Goal: Task Accomplishment & Management: Manage account settings

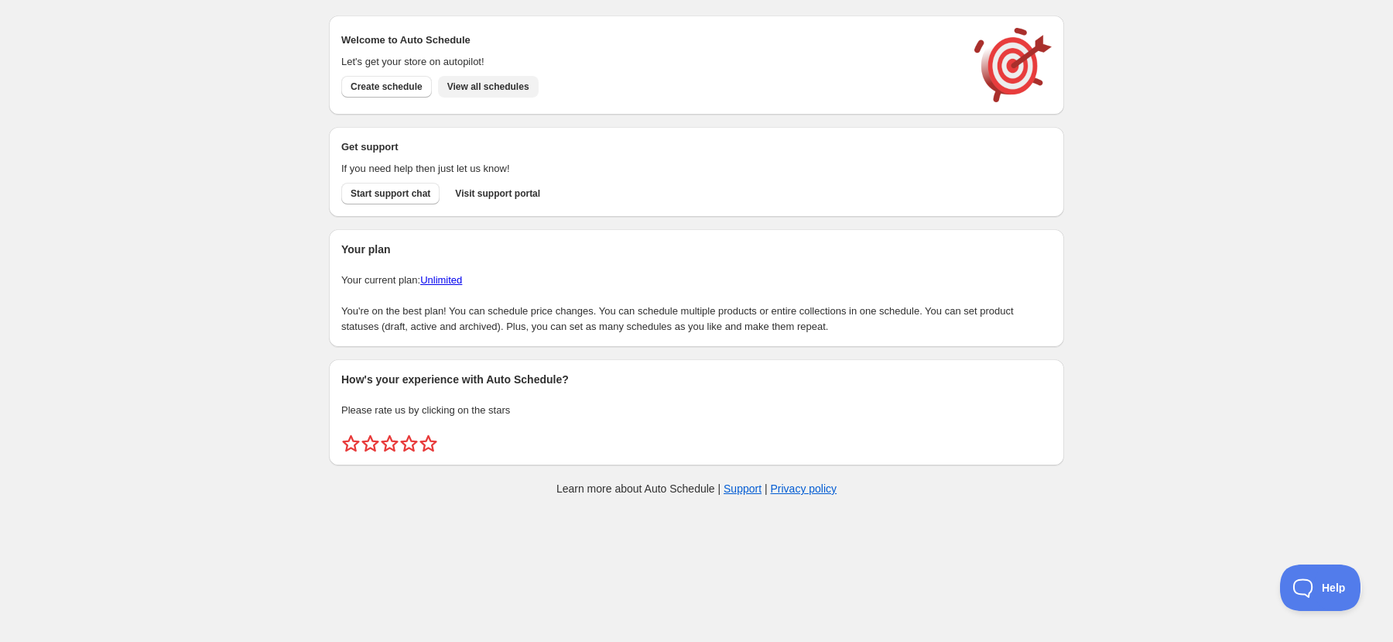
click at [516, 88] on span "View all schedules" at bounding box center [488, 87] width 82 height 12
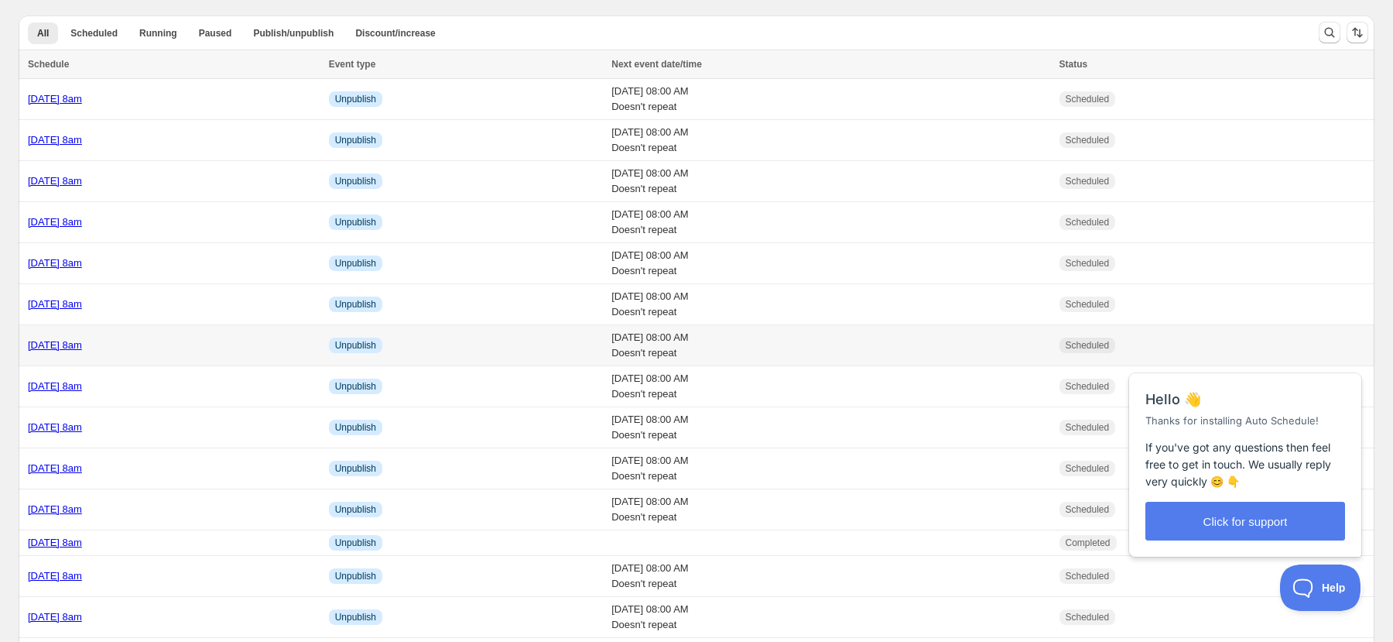
click at [82, 348] on link "Thursday 23rd October @ 8am" at bounding box center [55, 345] width 54 height 12
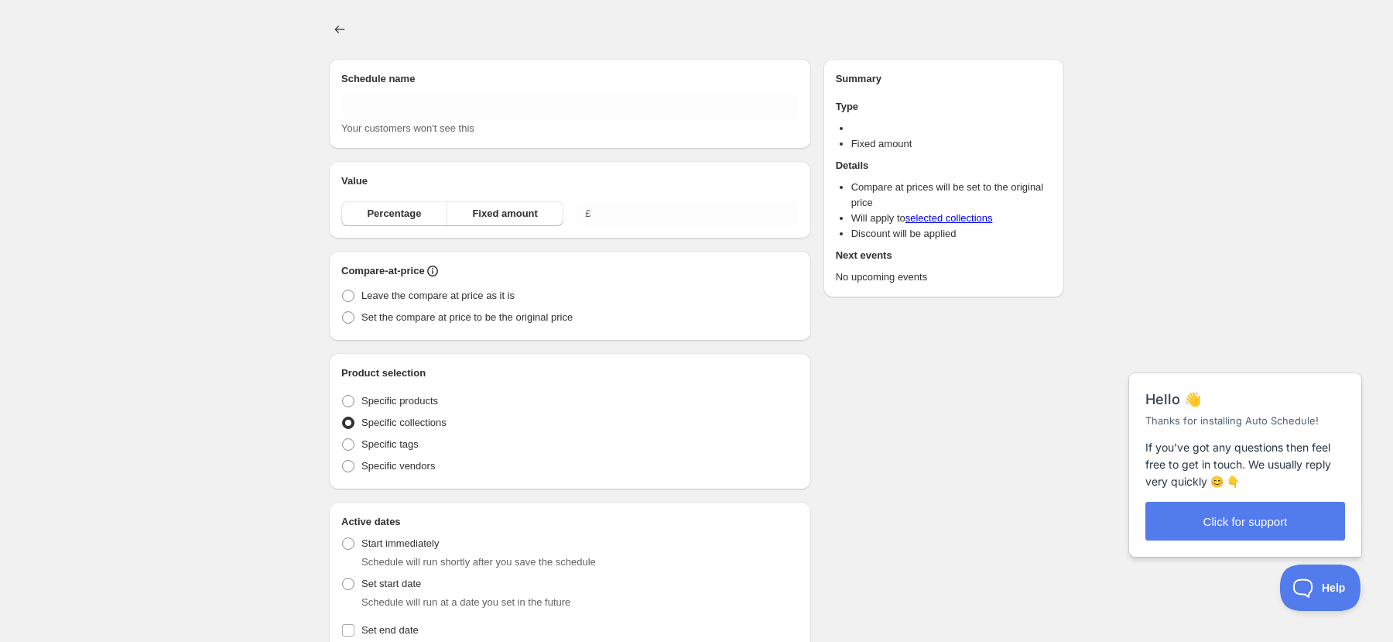
type input "[DATE] 8am"
radio input "true"
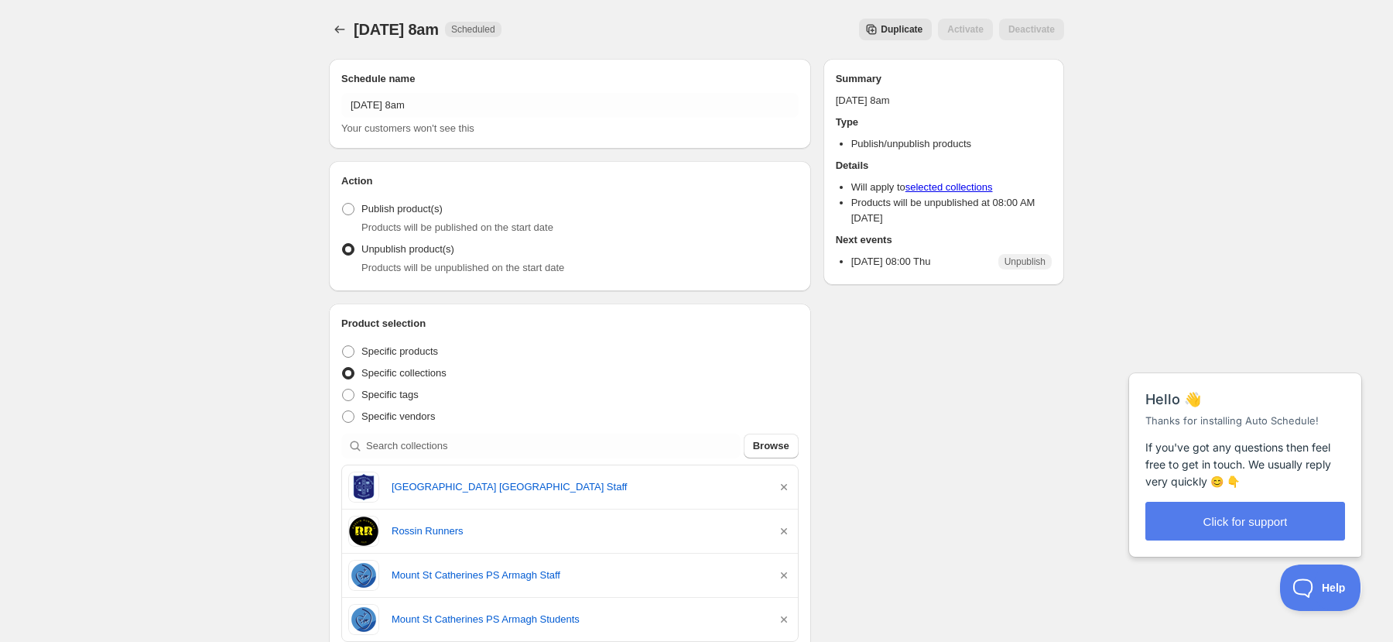
click at [896, 25] on span "Duplicate" at bounding box center [902, 29] width 42 height 12
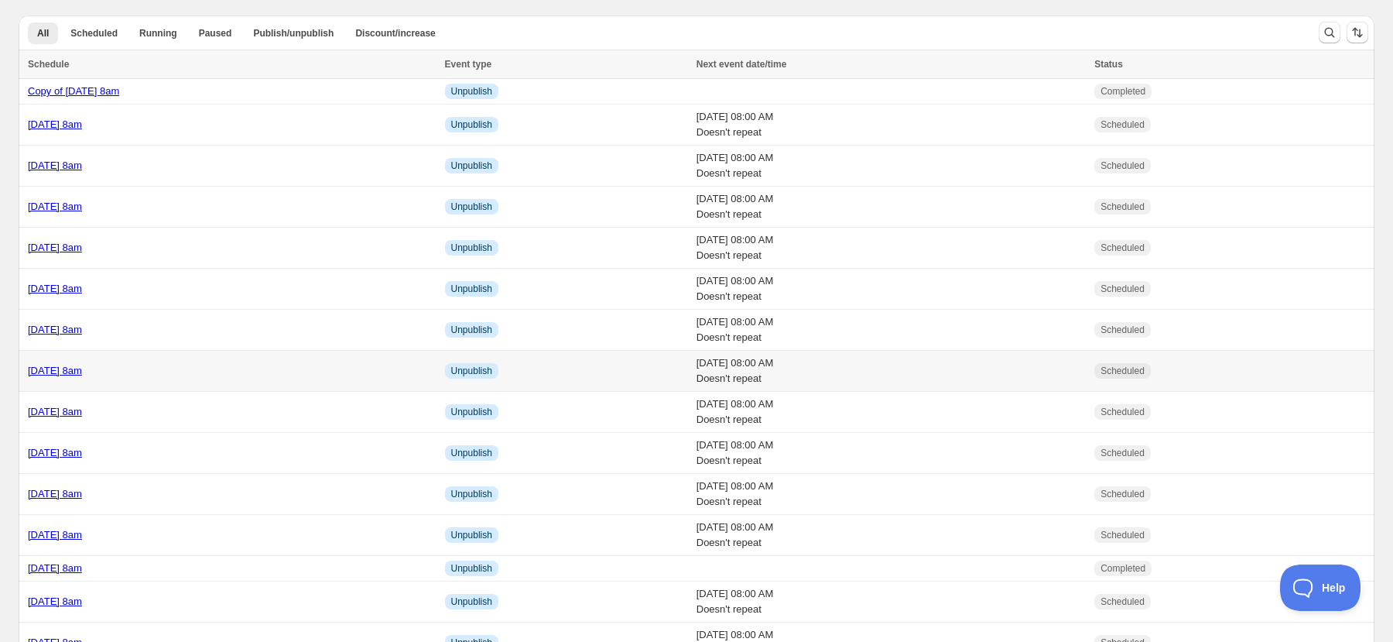
click at [63, 373] on link "[DATE] 8am" at bounding box center [55, 371] width 54 height 12
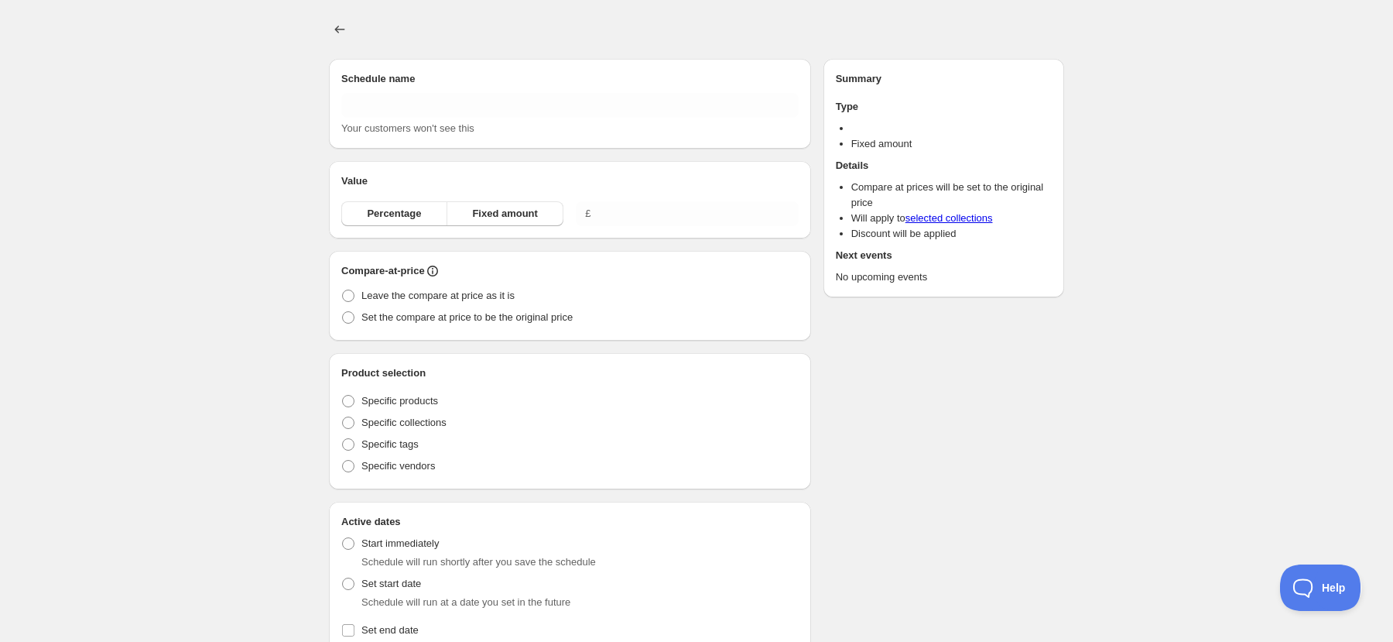
type input "[DATE] 8am"
radio input "true"
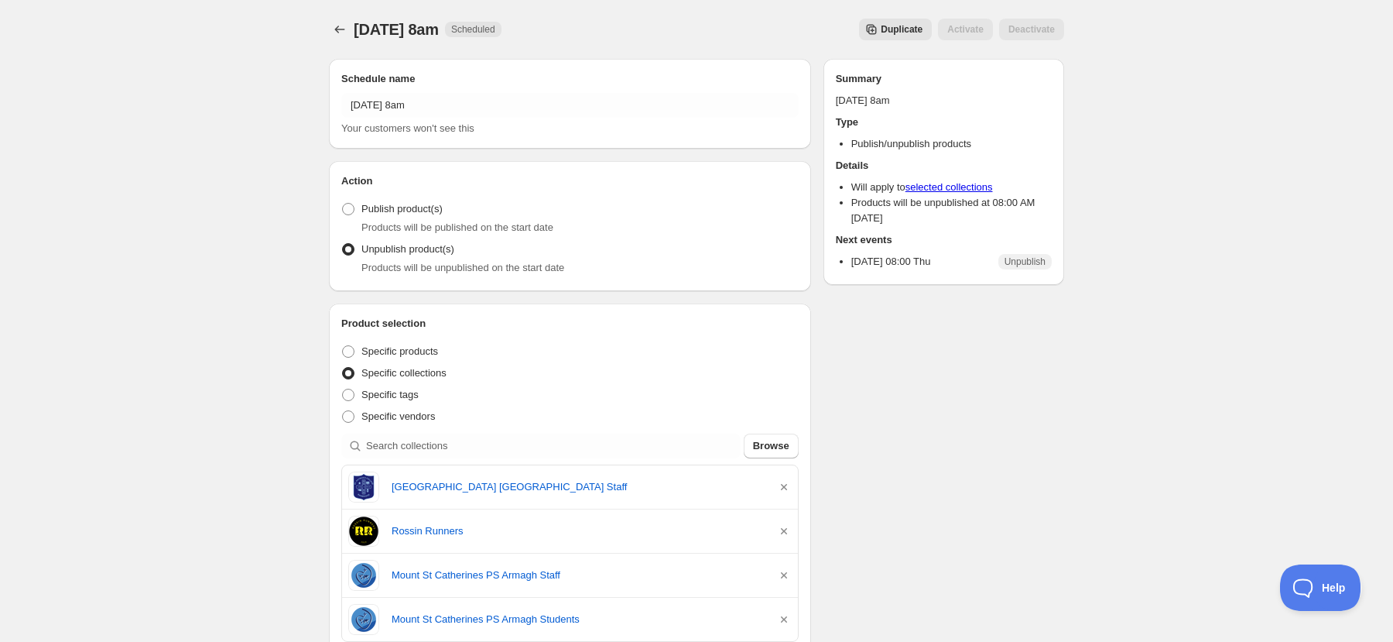
click at [911, 27] on span "Duplicate" at bounding box center [902, 29] width 42 height 12
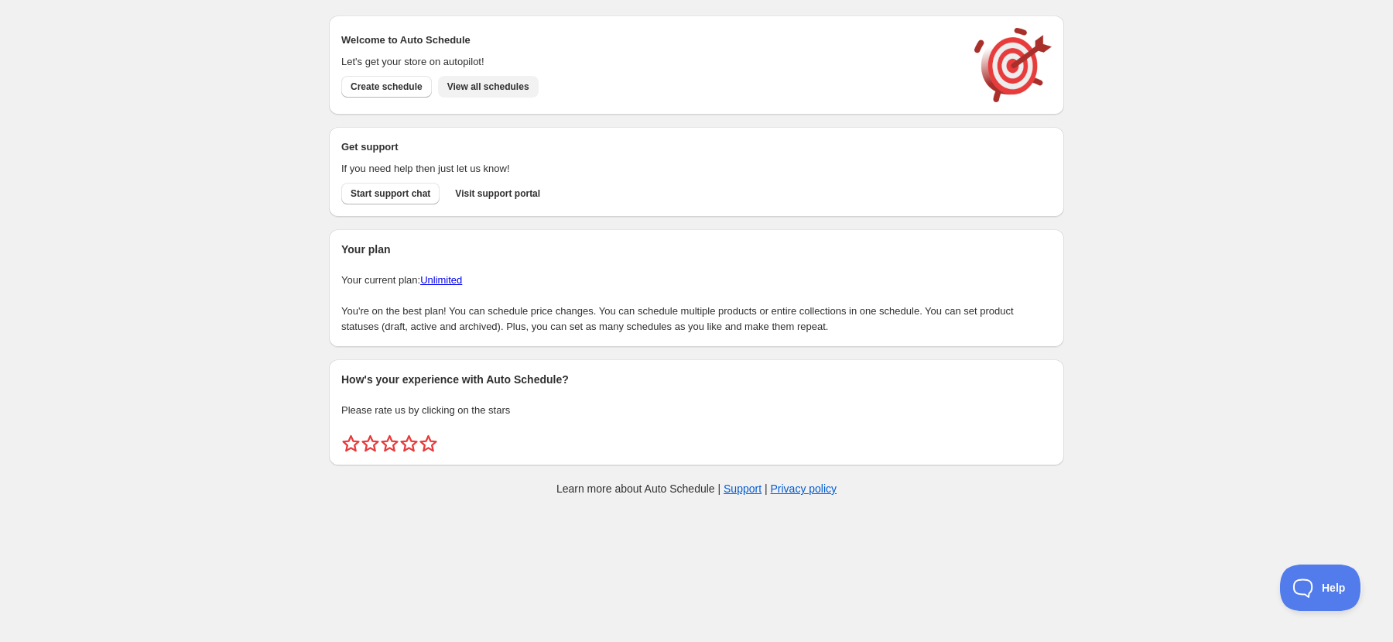
click at [509, 83] on span "View all schedules" at bounding box center [488, 87] width 82 height 12
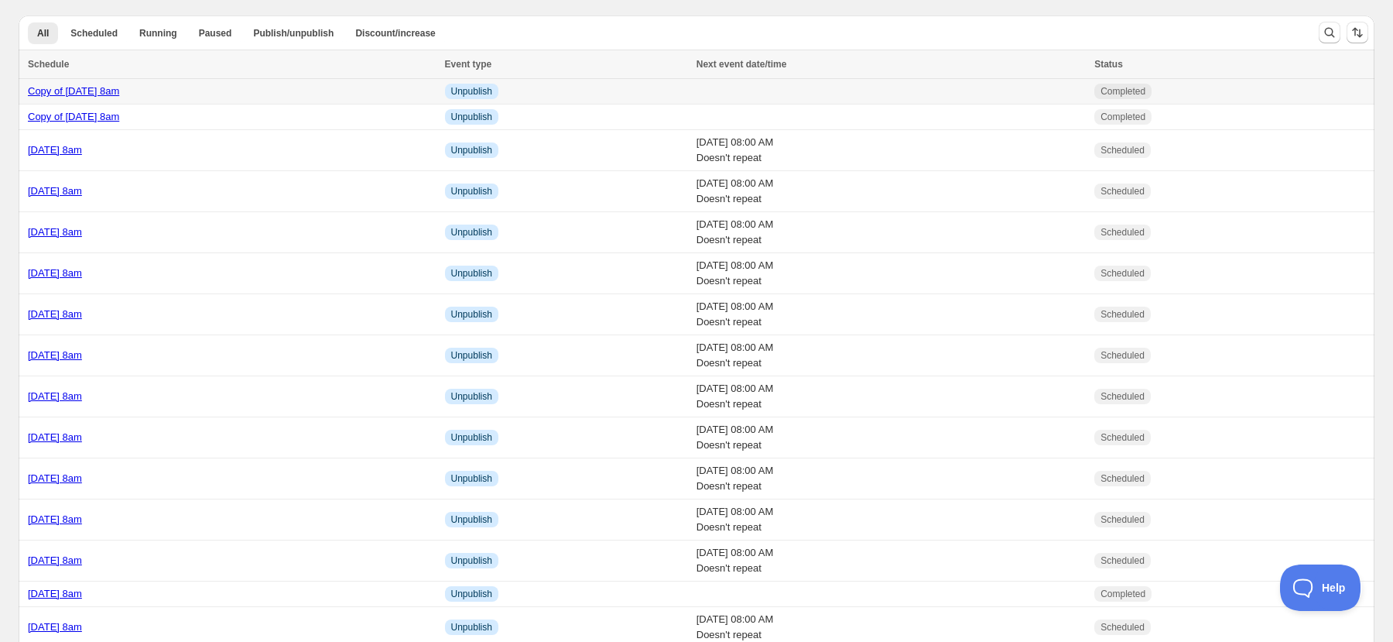
click at [109, 94] on link "Copy of [DATE] 8am" at bounding box center [73, 91] width 91 height 12
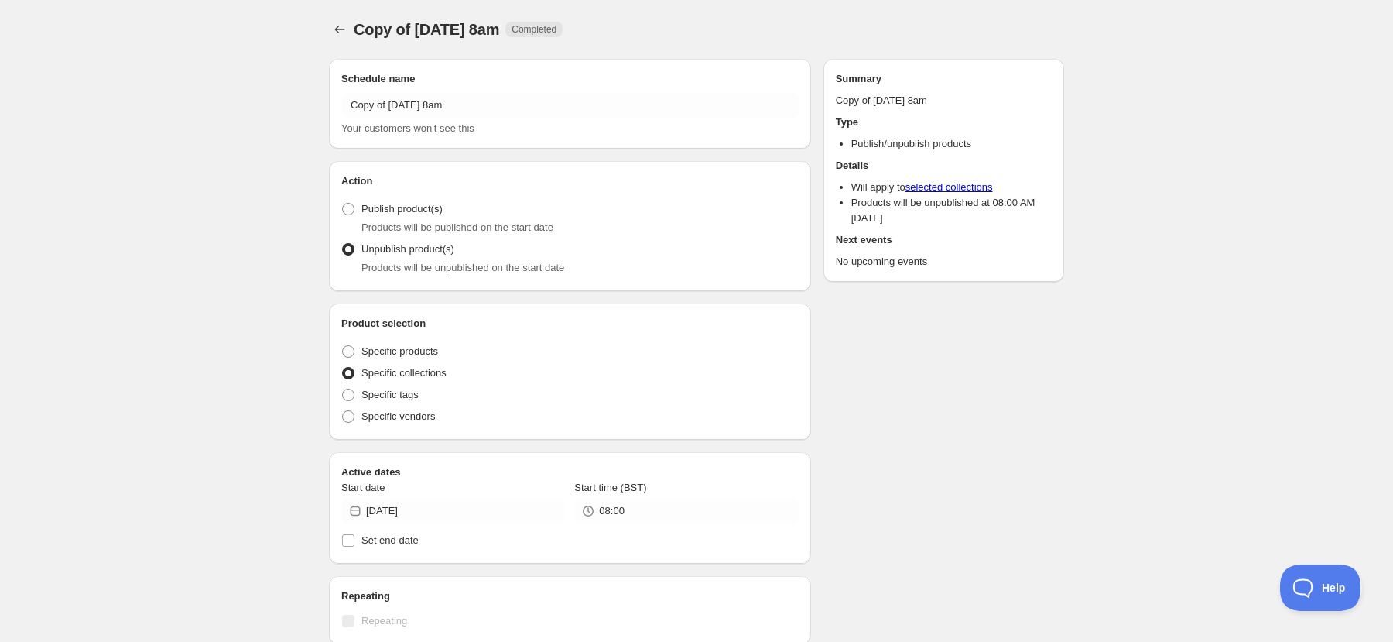
radio input "true"
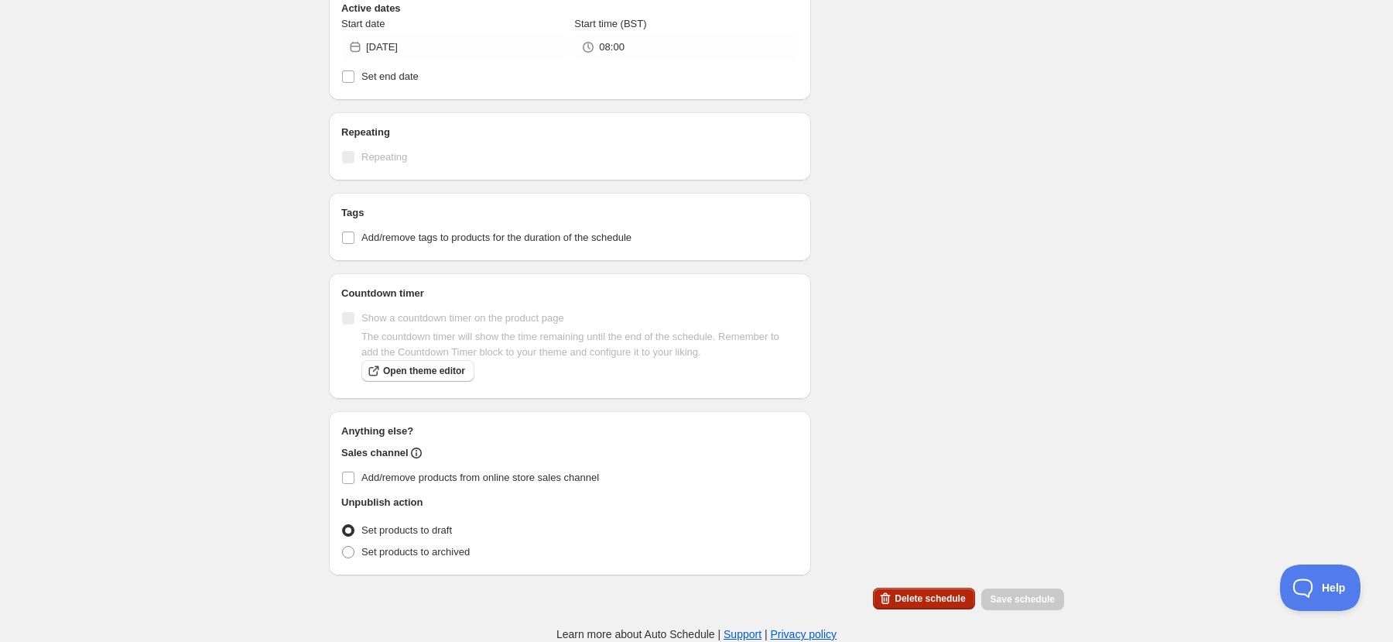
click at [950, 586] on div "Delete schedule Save schedule" at bounding box center [965, 595] width 197 height 29
click at [948, 594] on span "Delete schedule" at bounding box center [930, 598] width 70 height 12
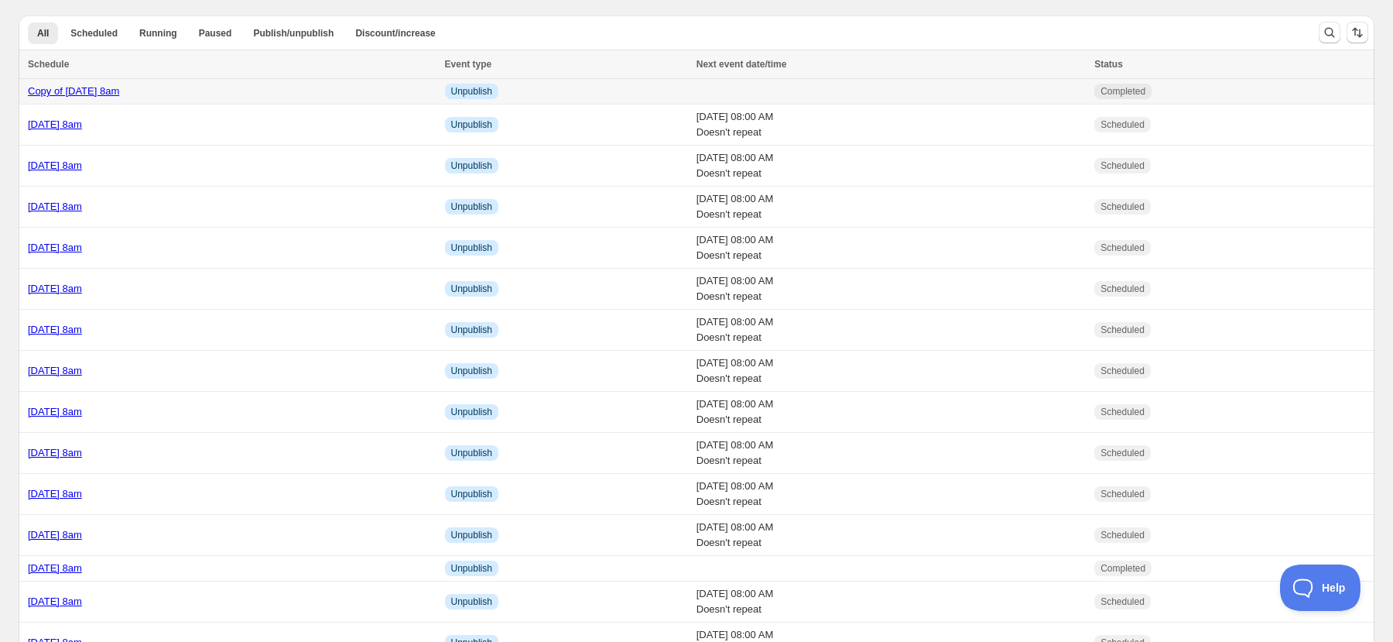
click at [115, 89] on link "Copy of [DATE] 8am" at bounding box center [73, 91] width 91 height 12
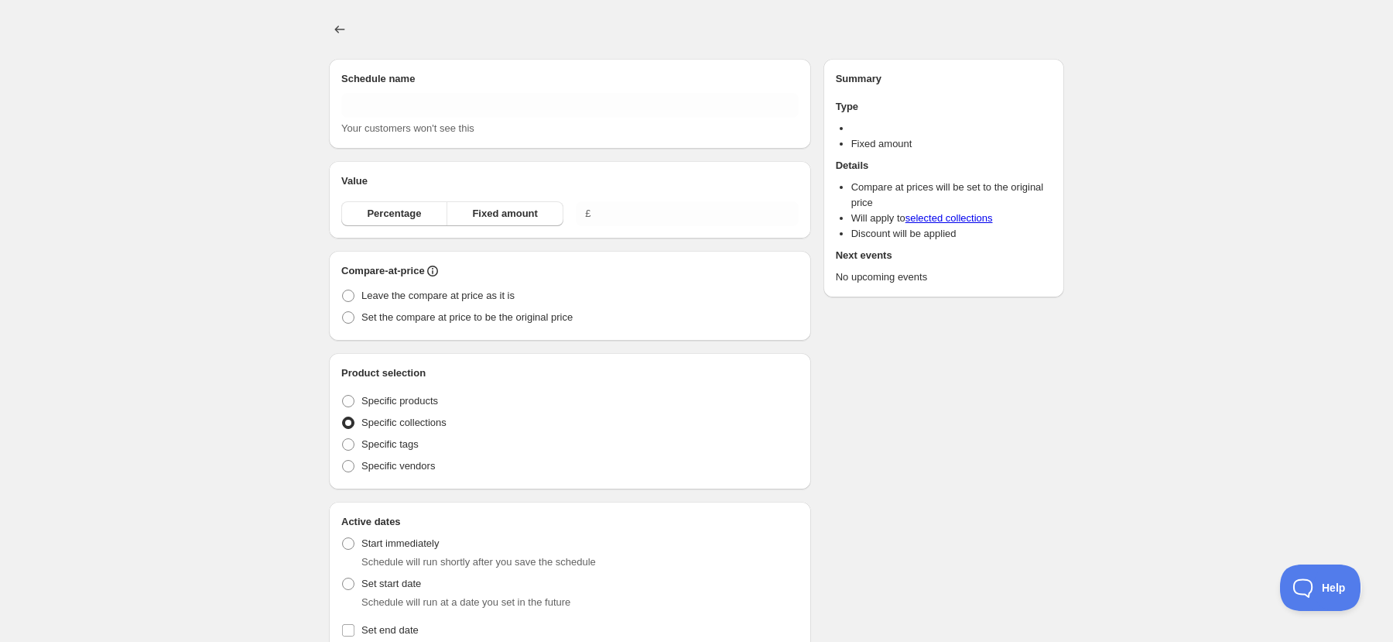
type input "Copy of [DATE] 8am"
radio input "true"
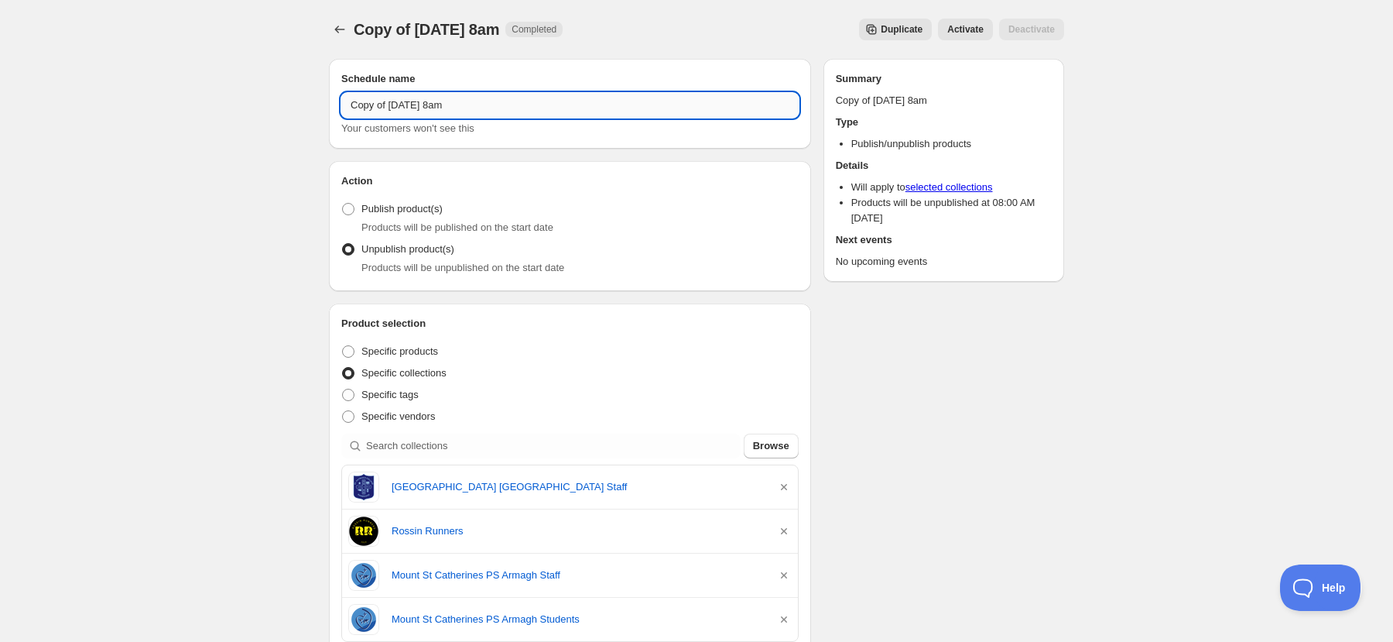
drag, startPoint x: 545, startPoint y: 106, endPoint x: 392, endPoint y: 109, distance: 152.5
click at [393, 109] on input "Copy of [DATE] 8am" at bounding box center [569, 105] width 457 height 25
drag, startPoint x: 569, startPoint y: 104, endPoint x: 392, endPoint y: 108, distance: 176.5
click at [392, 108] on input "Copy of [DATE] 8am" at bounding box center [569, 105] width 457 height 25
click at [468, 106] on input "Copy of [DATE] 8am" at bounding box center [569, 105] width 457 height 25
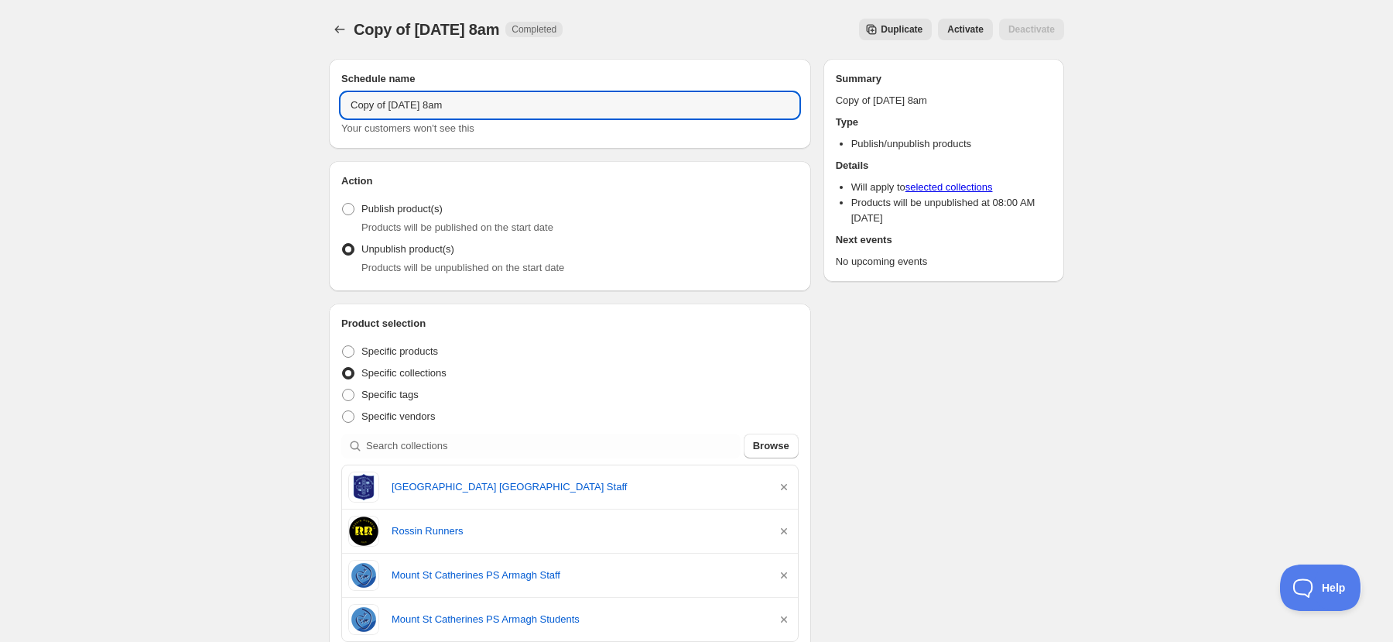
drag, startPoint x: 499, startPoint y: 107, endPoint x: 307, endPoint y: 111, distance: 192.8
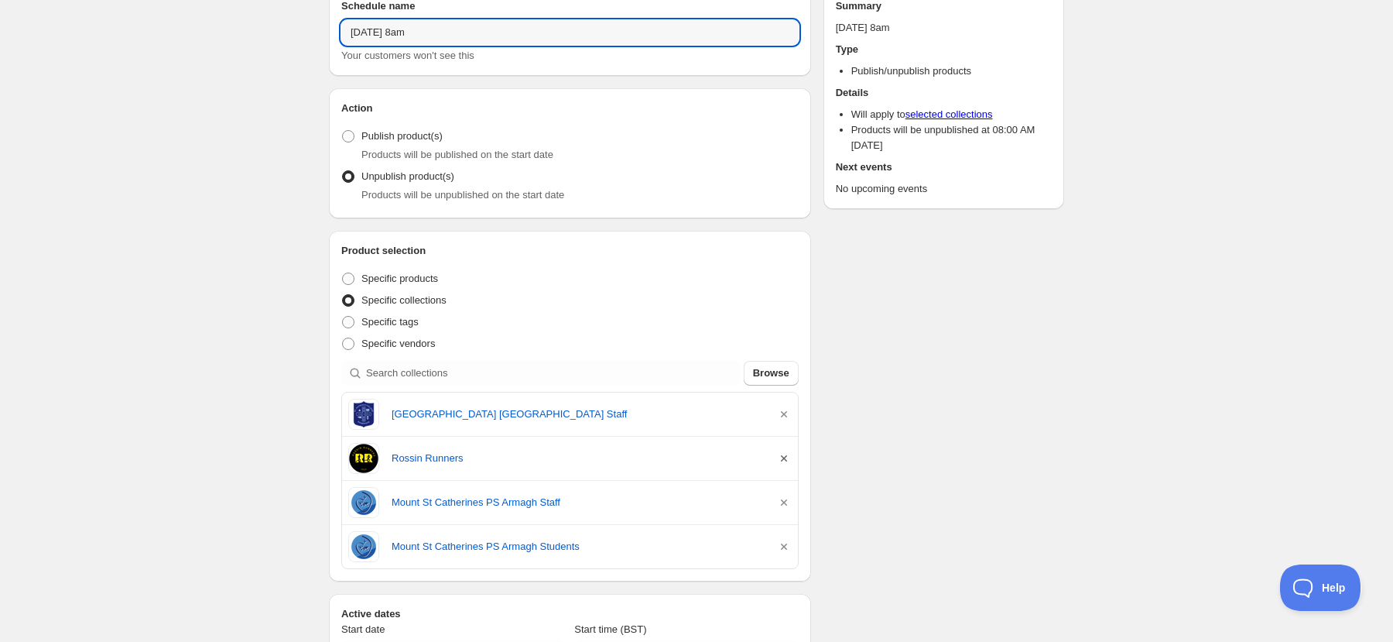
scroll to position [75, 0]
type input "[DATE] 8am"
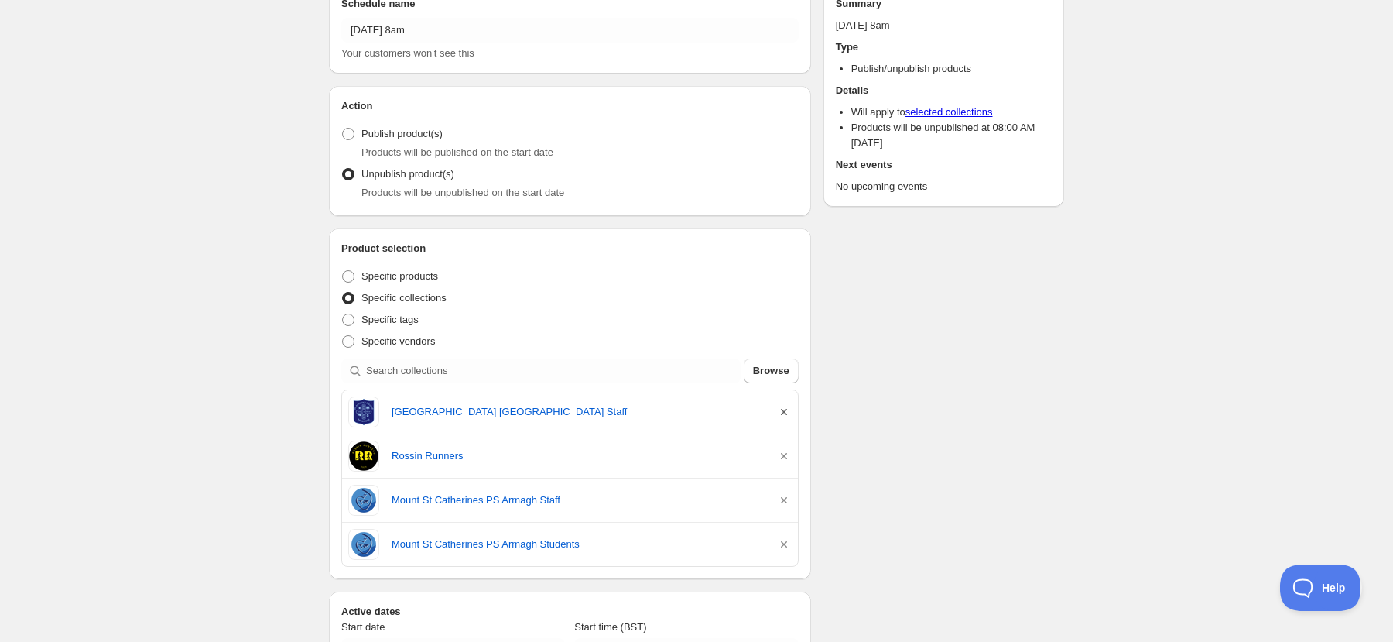
click at [782, 415] on icon "button" at bounding box center [784, 412] width 6 height 6
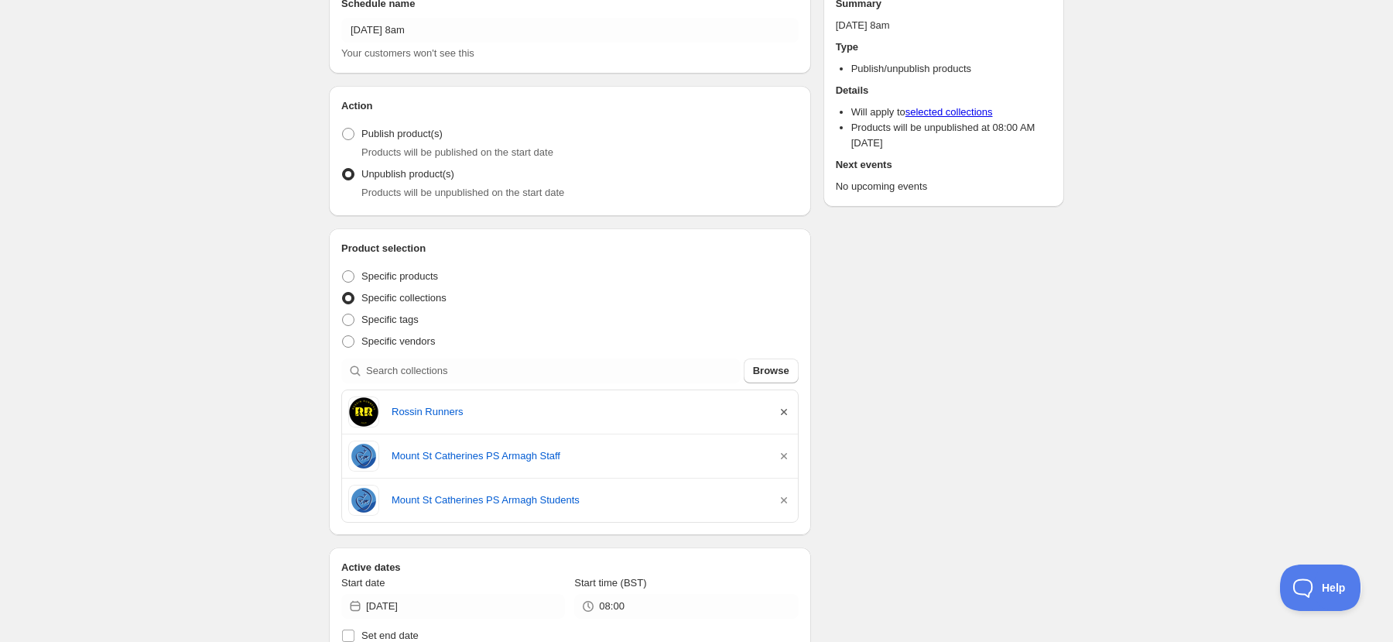
click at [783, 415] on icon "button" at bounding box center [784, 412] width 6 height 6
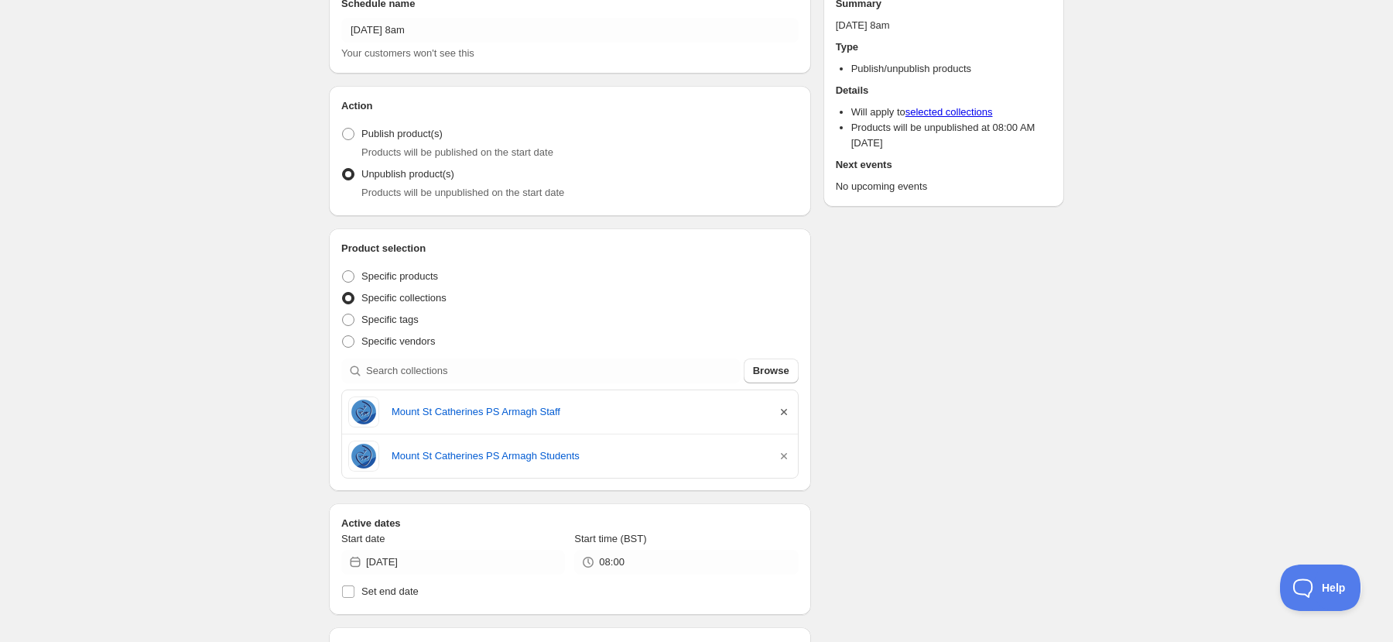
click at [783, 415] on icon "button" at bounding box center [784, 412] width 6 height 6
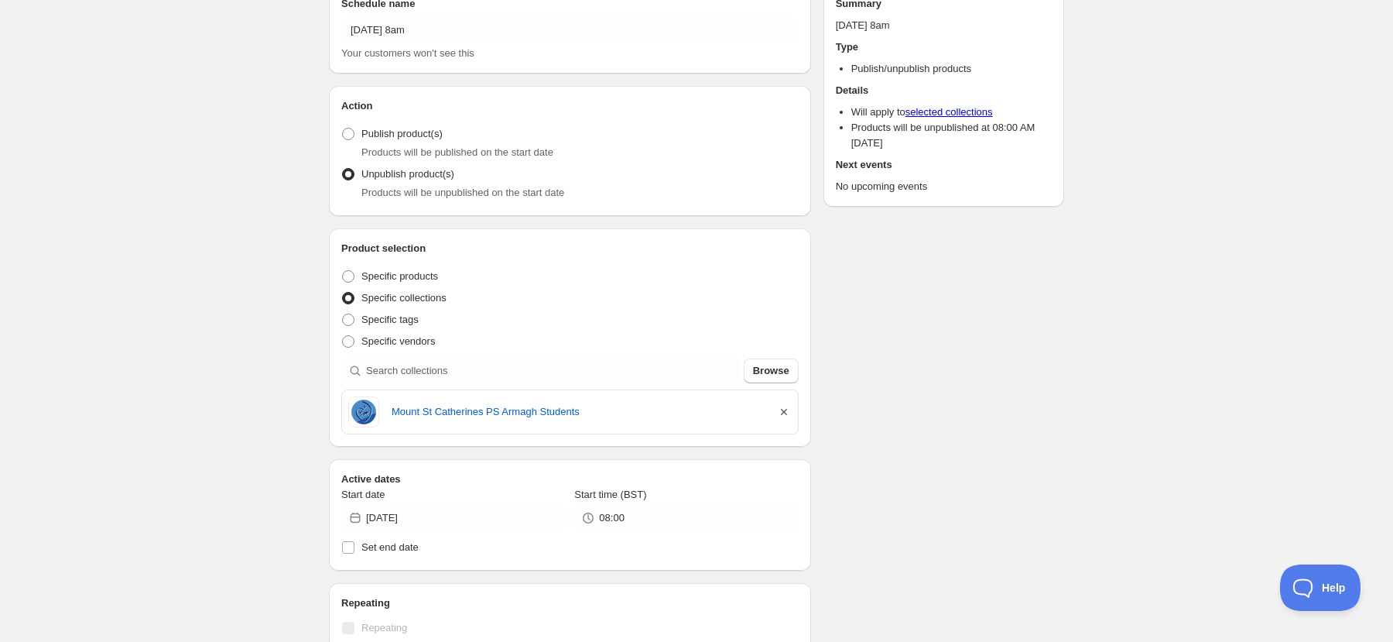
click at [783, 415] on icon "button" at bounding box center [784, 412] width 6 height 6
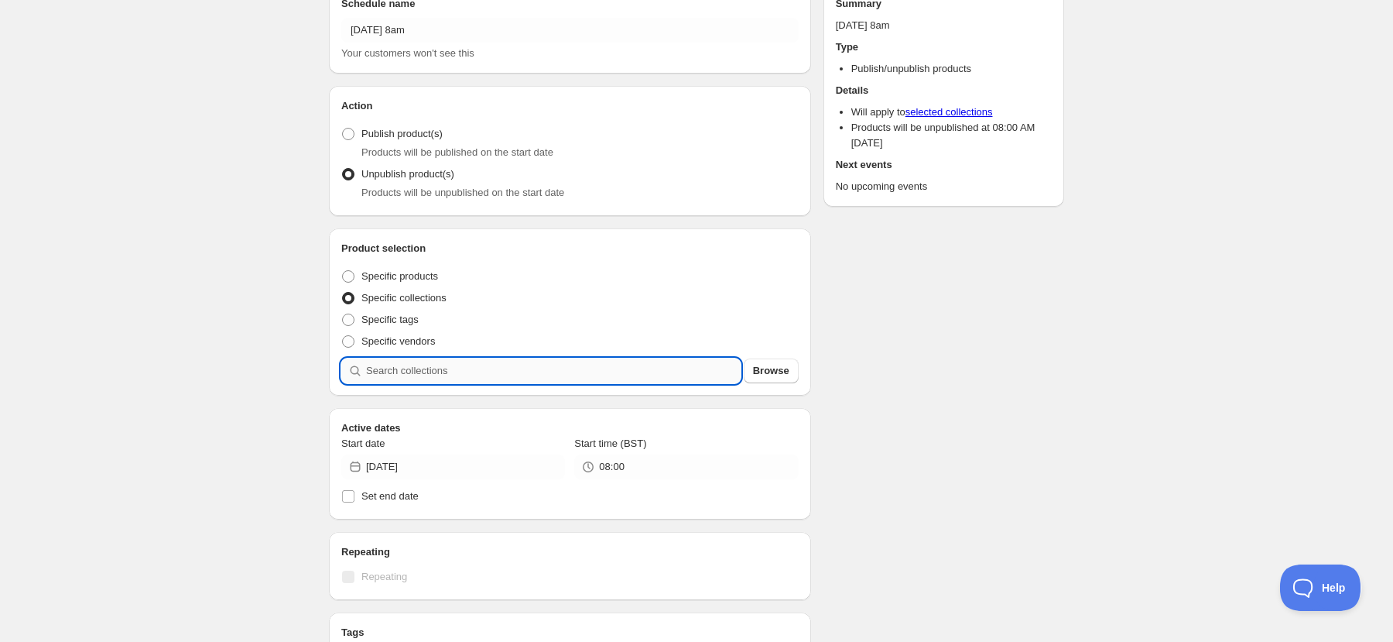
click at [492, 376] on input "search" at bounding box center [553, 370] width 375 height 25
type input "a"
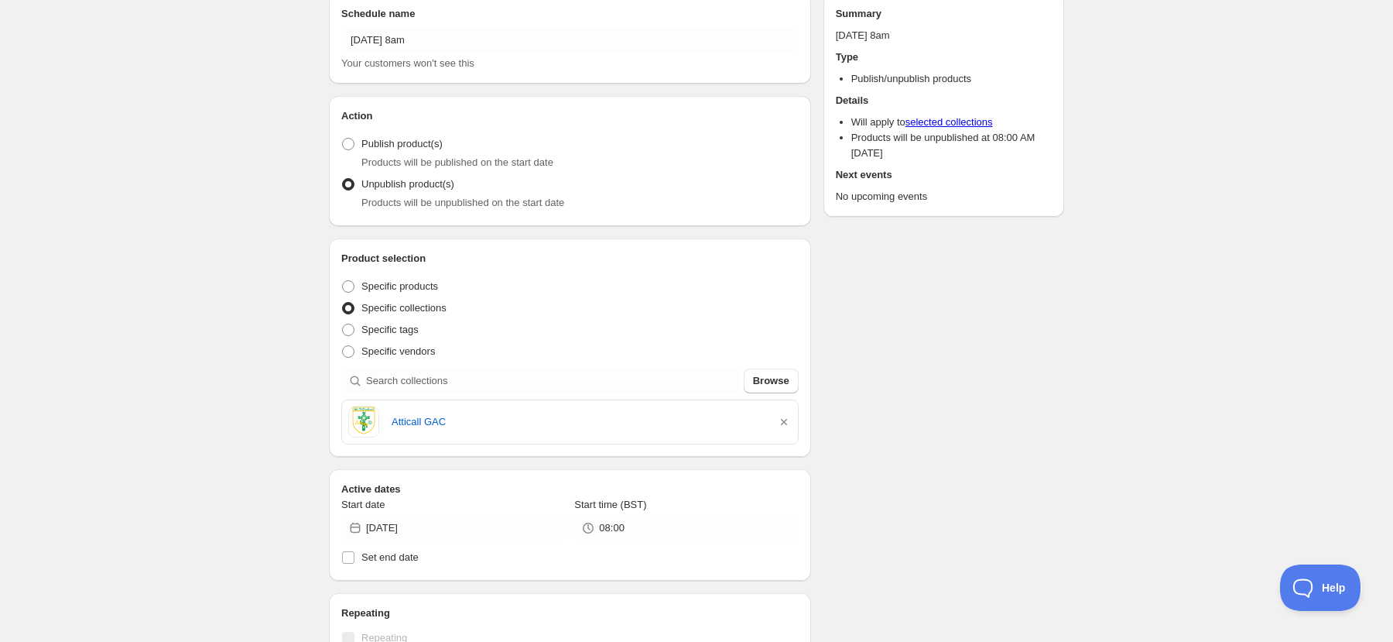
scroll to position [82, 0]
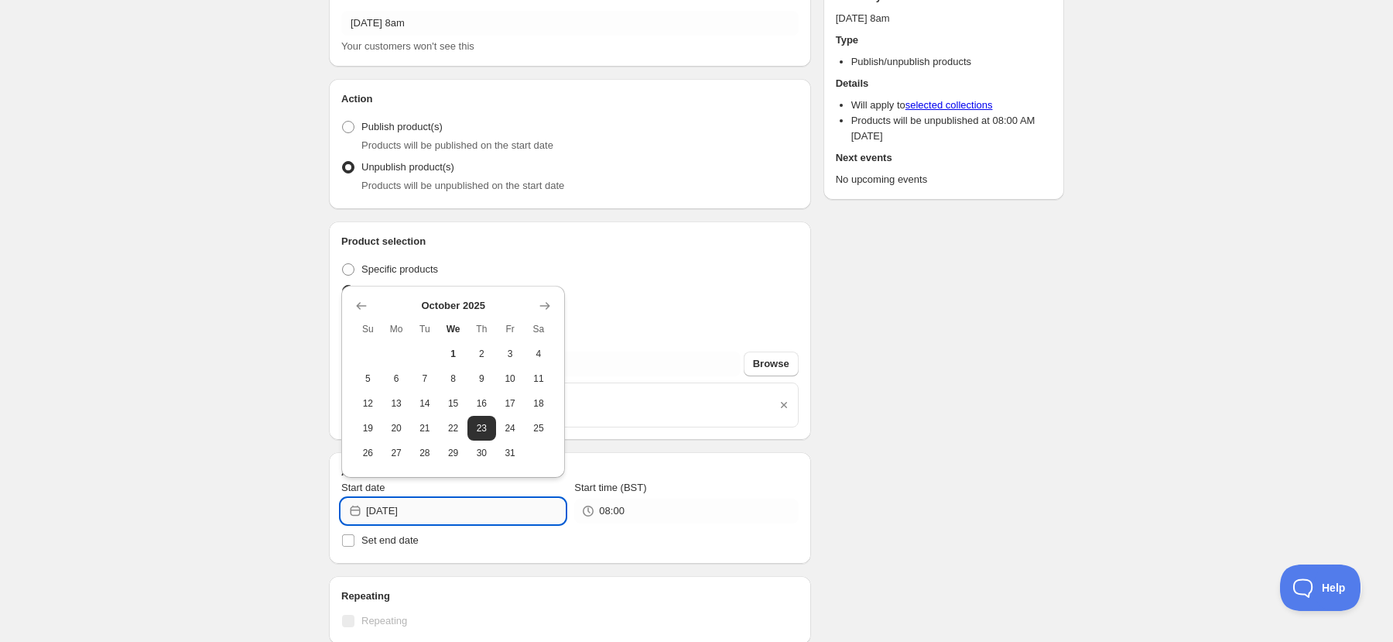
click at [435, 518] on input "[DATE]" at bounding box center [465, 510] width 199 height 25
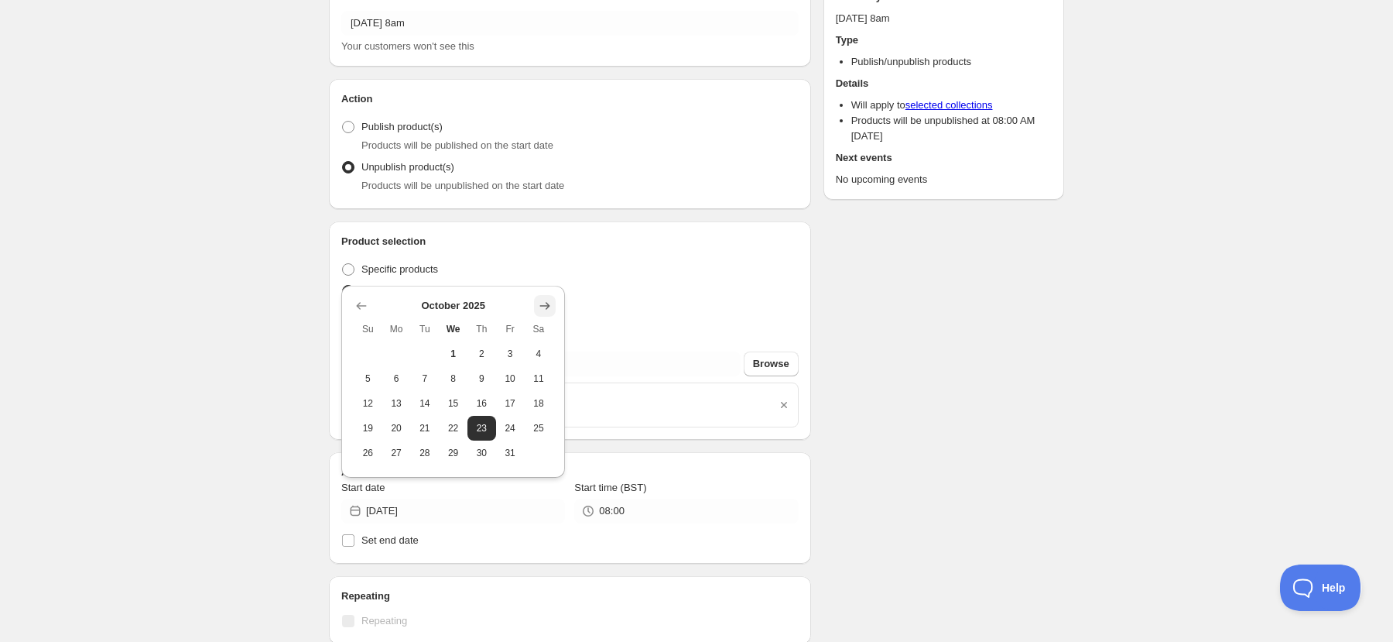
click at [550, 303] on icon "Show next month, November 2025" at bounding box center [544, 305] width 15 height 15
click at [396, 355] on span "3" at bounding box center [397, 354] width 16 height 12
type input "[DATE]"
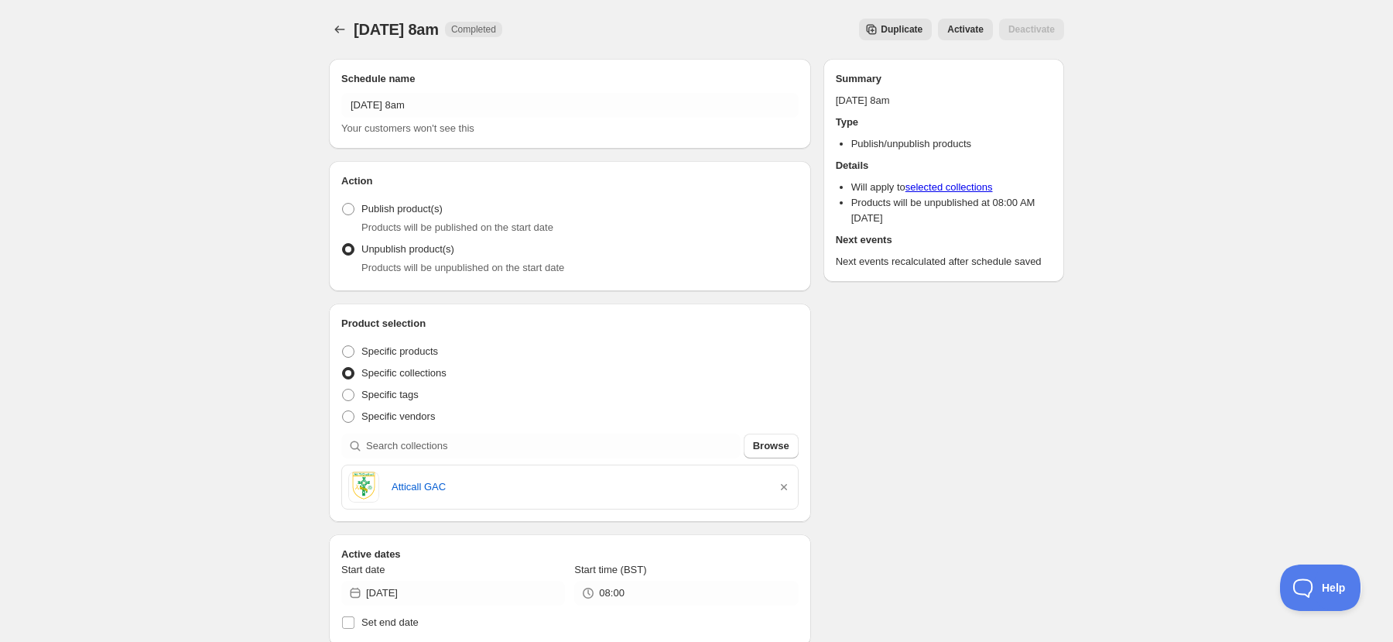
scroll to position [0, 0]
